Goal: Information Seeking & Learning: Learn about a topic

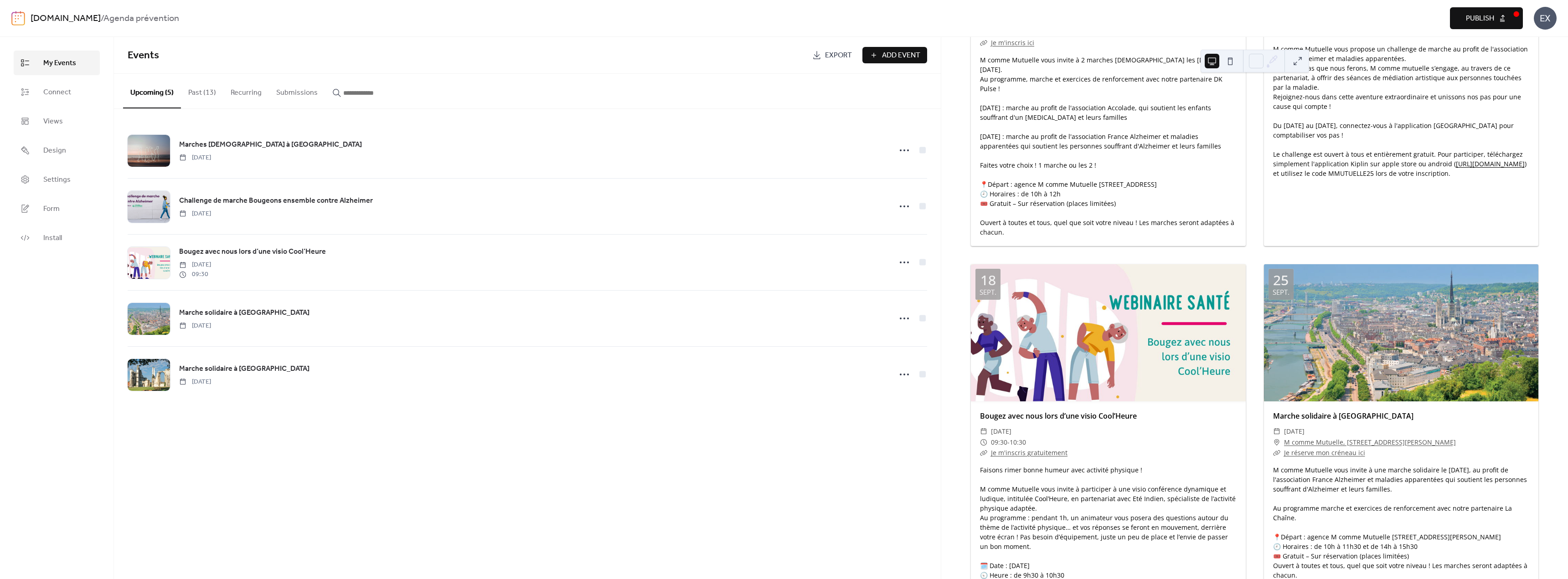
scroll to position [9, 0]
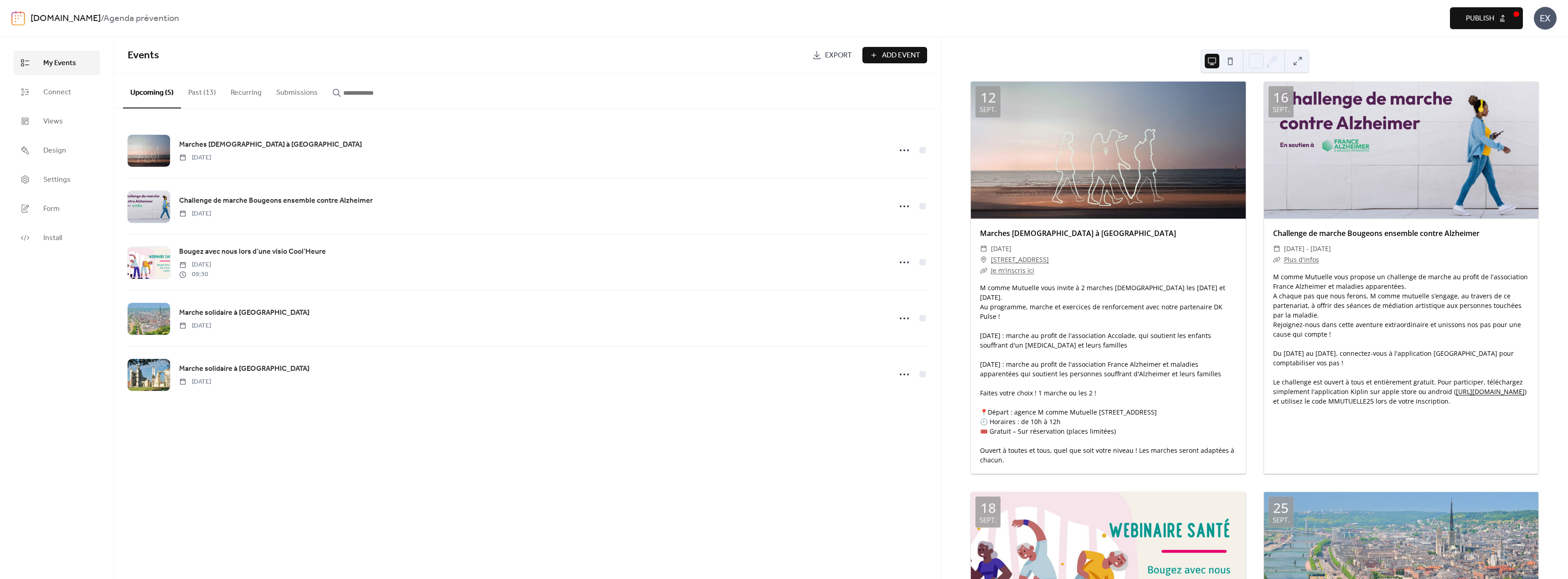
click at [415, 471] on div "Events Export Add Event Upcoming (5) Past (13) Recurring Submissions Marches [D…" at bounding box center [528, 308] width 827 height 542
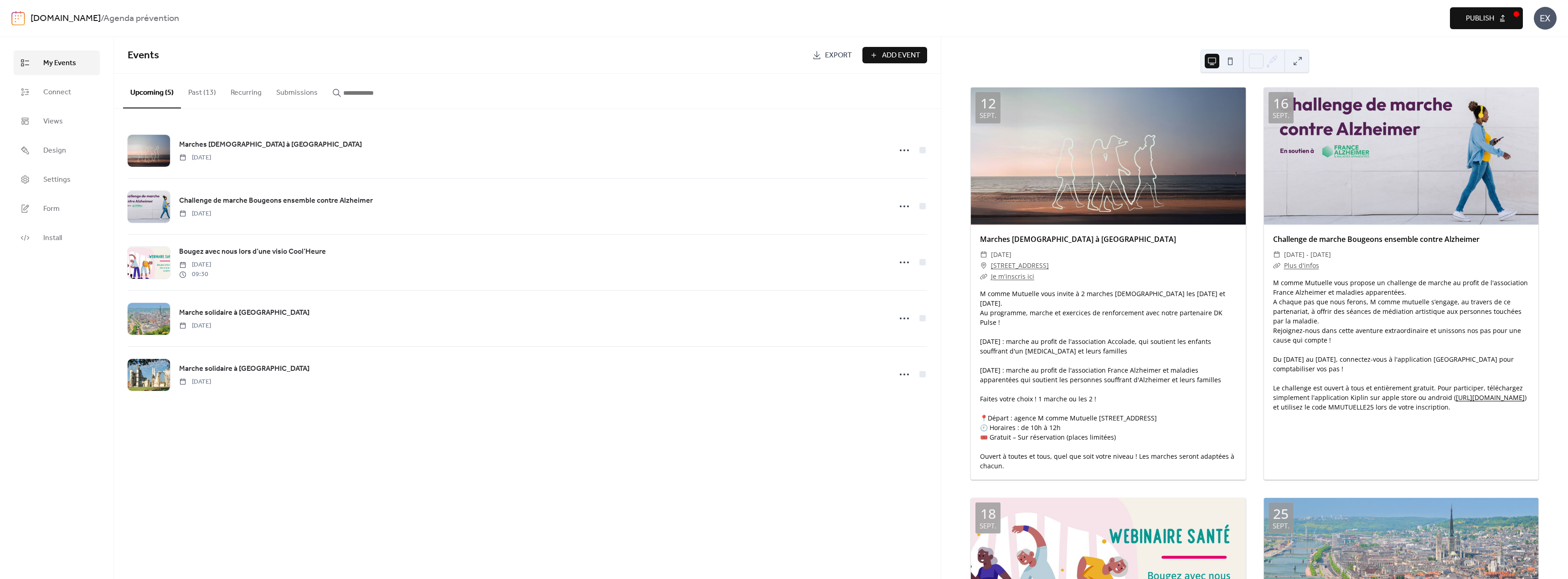
scroll to position [0, 0]
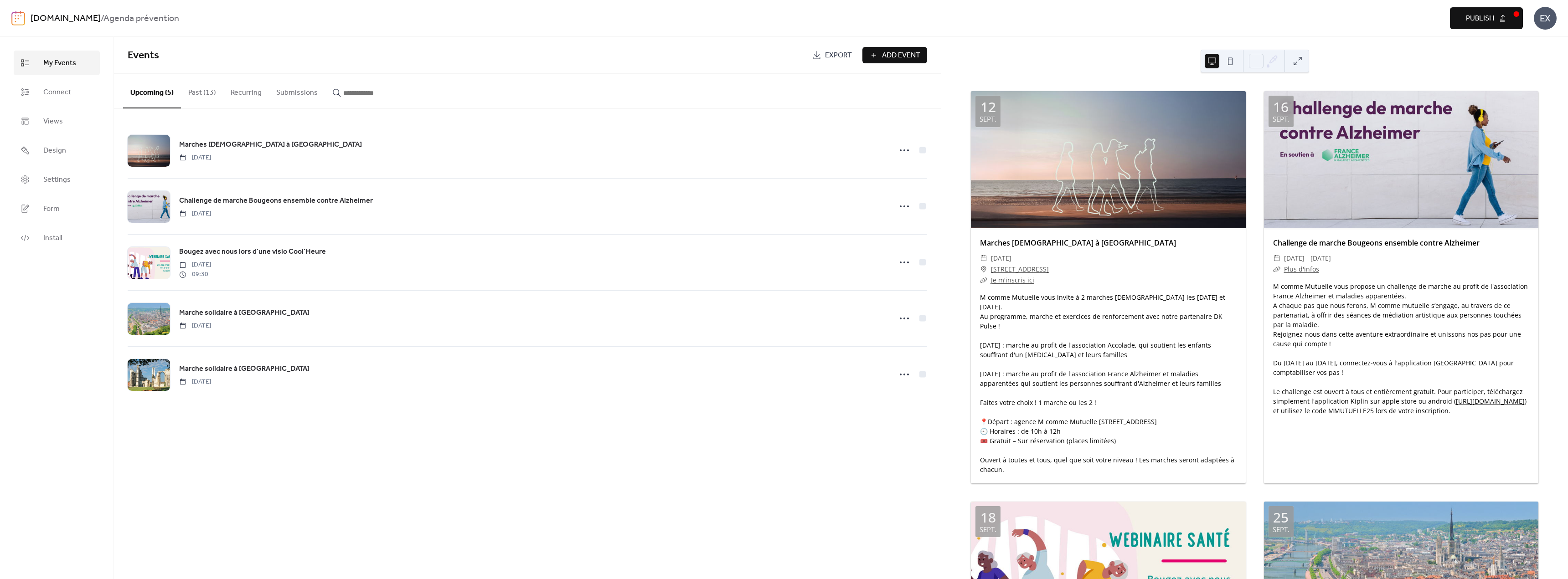
click at [1435, 66] on div "[DATE] Marches [DEMOGRAPHIC_DATA] à [GEOGRAPHIC_DATA] ​ [DATE] ​ [STREET_ADDRES…" at bounding box center [1254, 308] width 626 height 542
click at [186, 96] on button "Past (13)" at bounding box center [202, 90] width 42 height 34
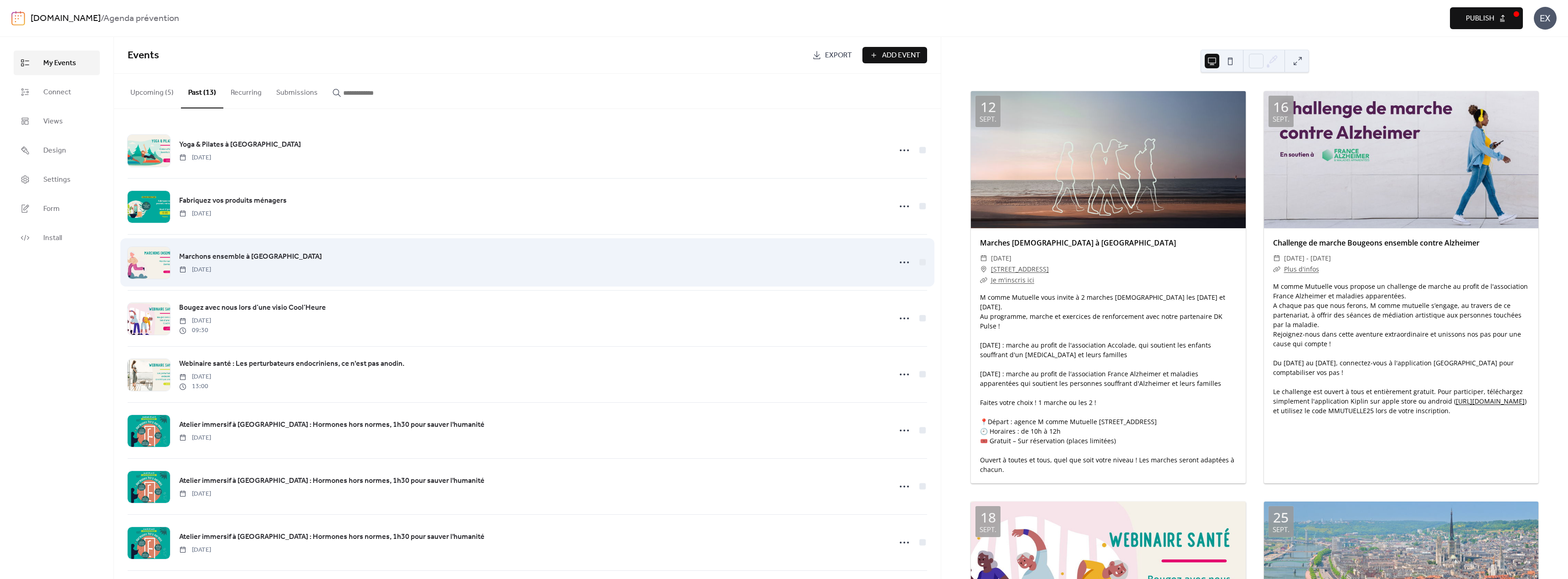
click at [234, 253] on span "Marchons ensemble à [GEOGRAPHIC_DATA]" at bounding box center [250, 257] width 143 height 11
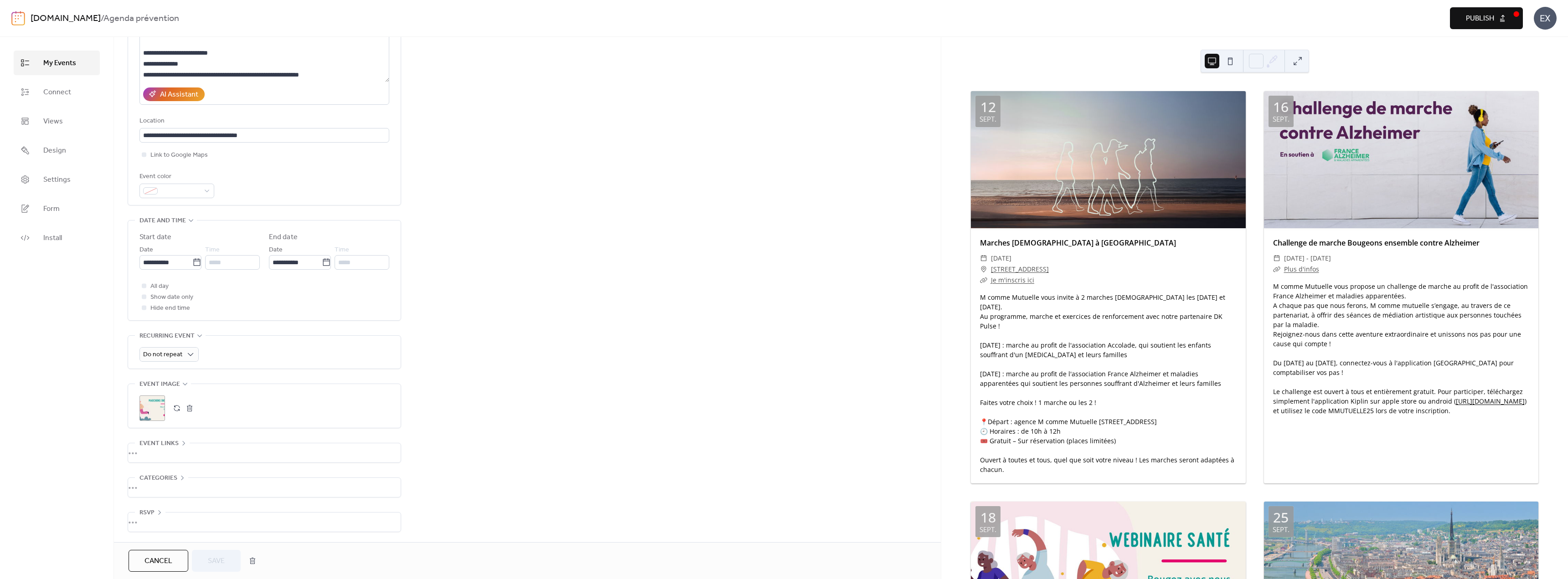
scroll to position [135, 0]
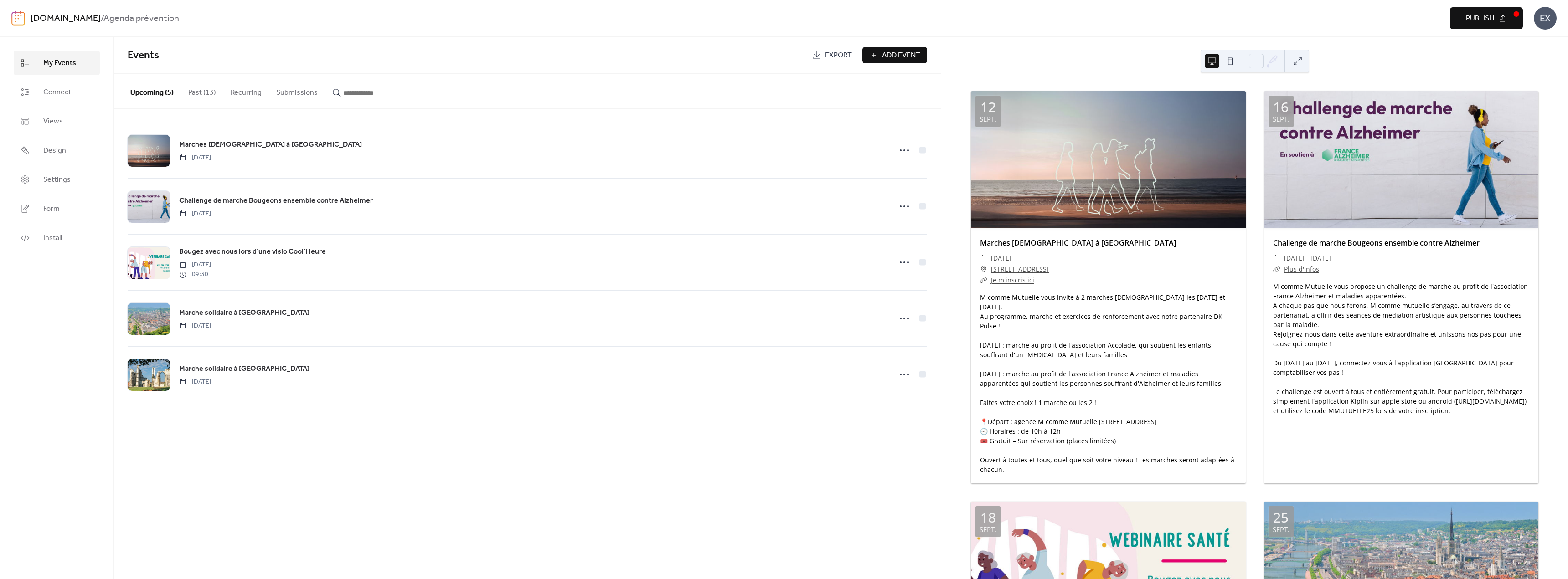
click at [187, 102] on button "Past (13)" at bounding box center [202, 90] width 42 height 34
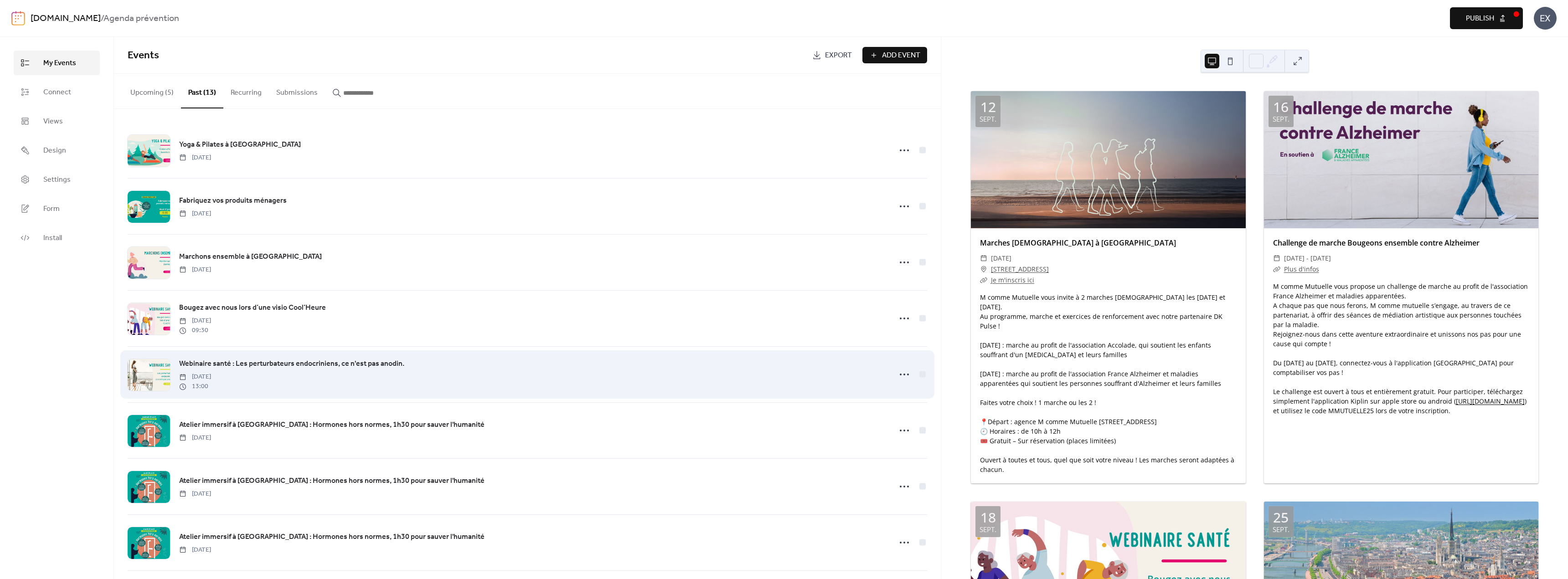
click at [265, 365] on span "Webinaire santé : Les perturbateurs endocriniens, ce n'est pas anodin." at bounding box center [291, 364] width 225 height 11
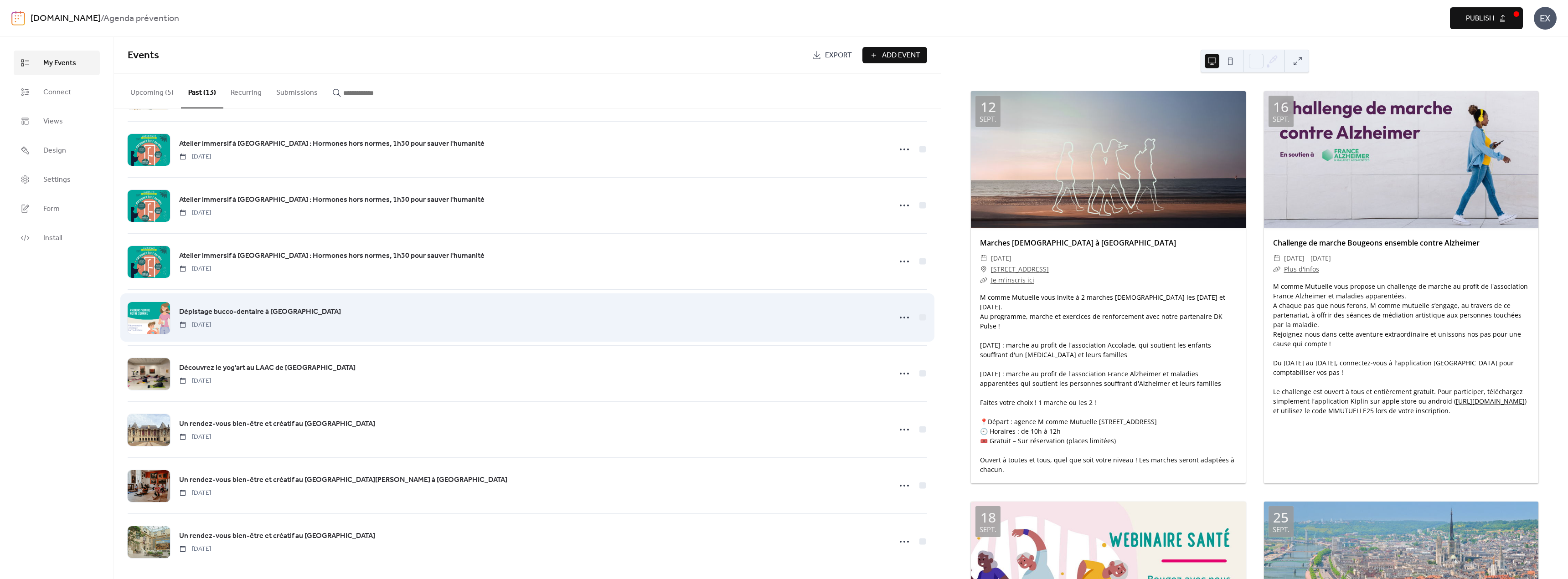
scroll to position [286, 0]
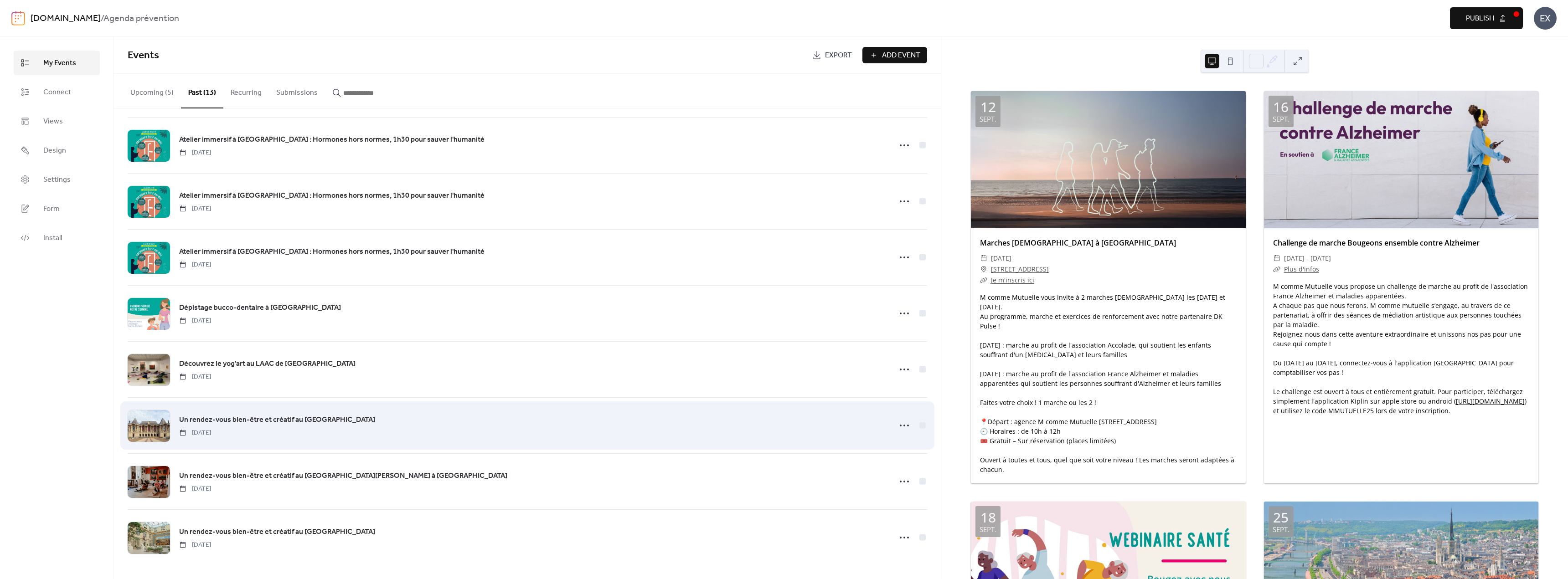
click at [250, 416] on span "Un rendez-vous bien-être et créatif au [GEOGRAPHIC_DATA]" at bounding box center [277, 420] width 196 height 11
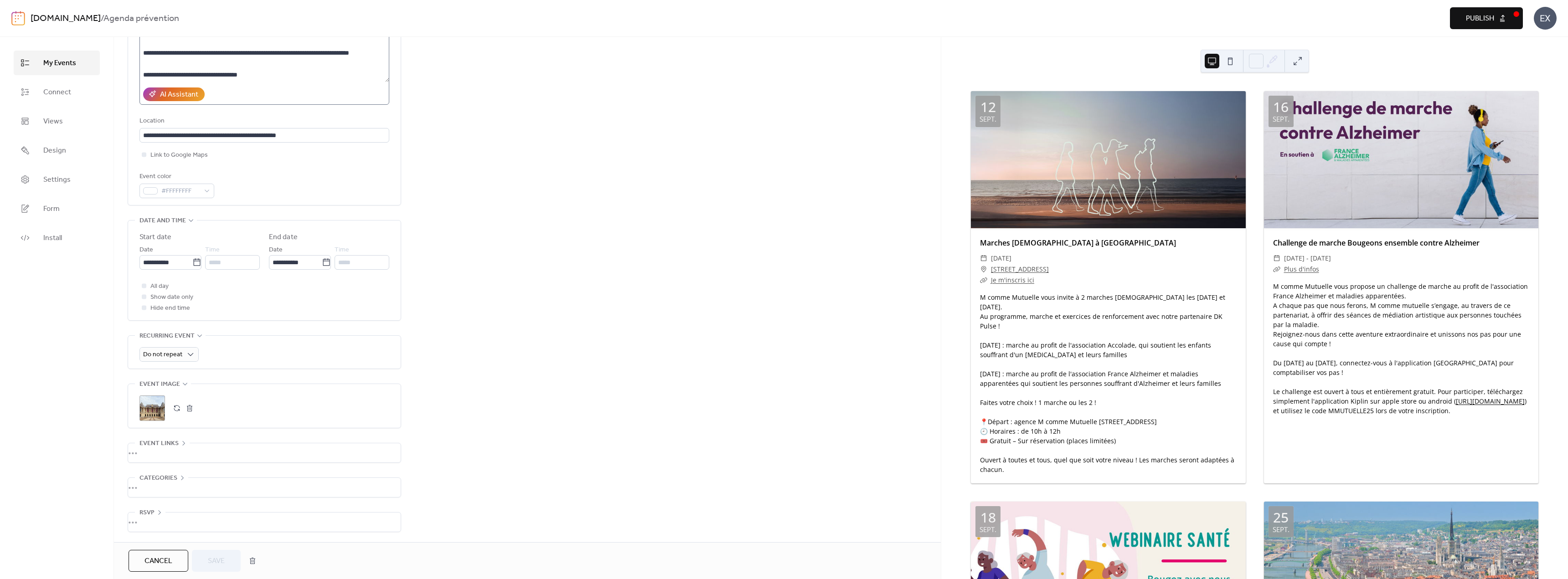
scroll to position [135, 0]
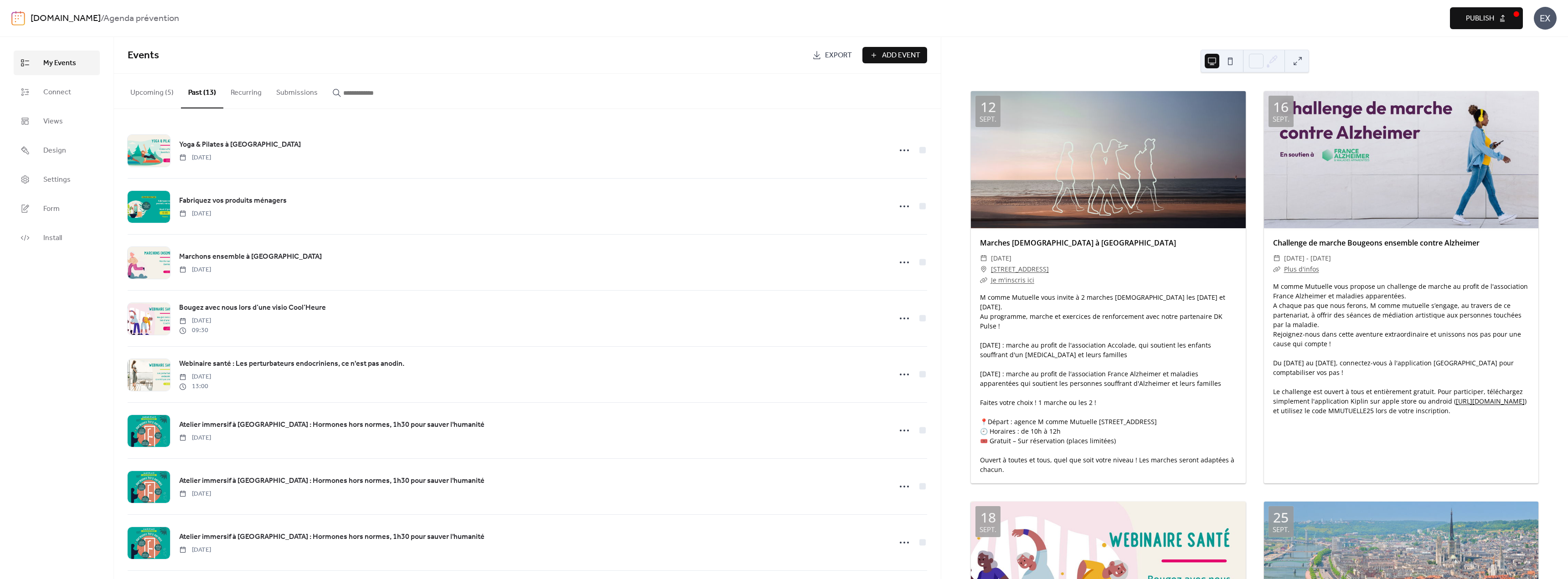
click at [158, 90] on button "Upcoming (5)" at bounding box center [151, 90] width 58 height 34
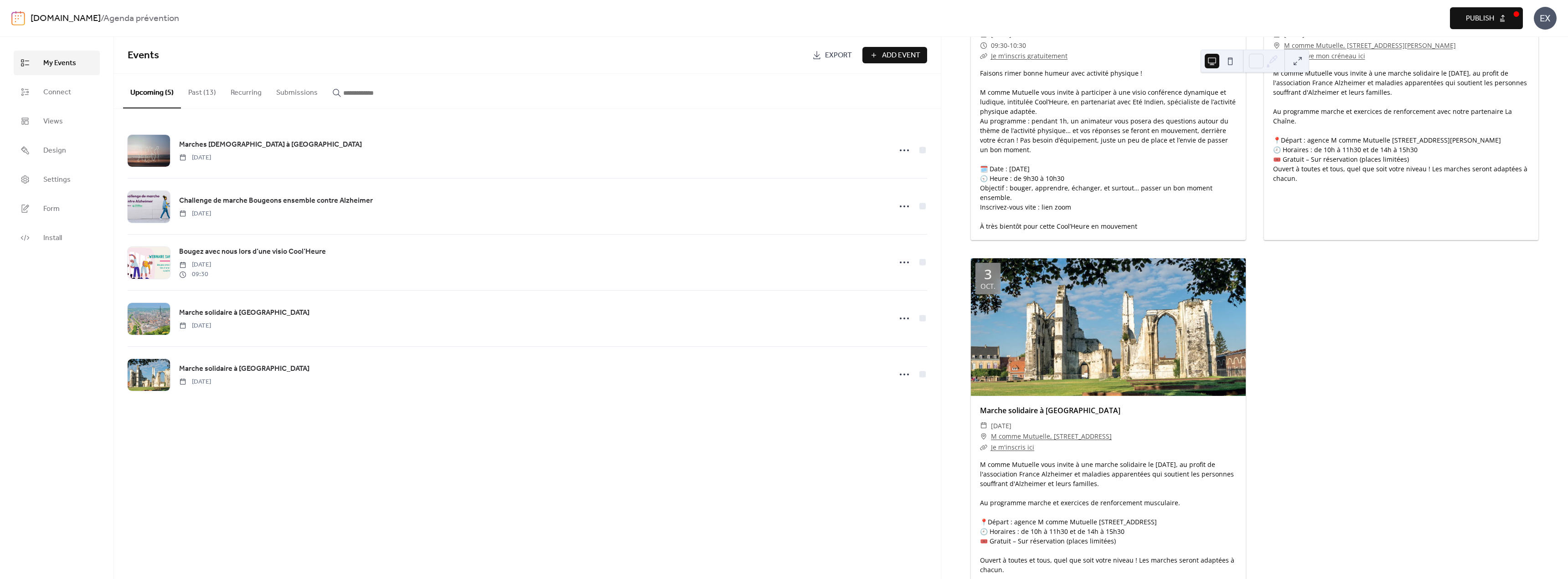
scroll to position [638, 0]
